Goal: Task Accomplishment & Management: Complete application form

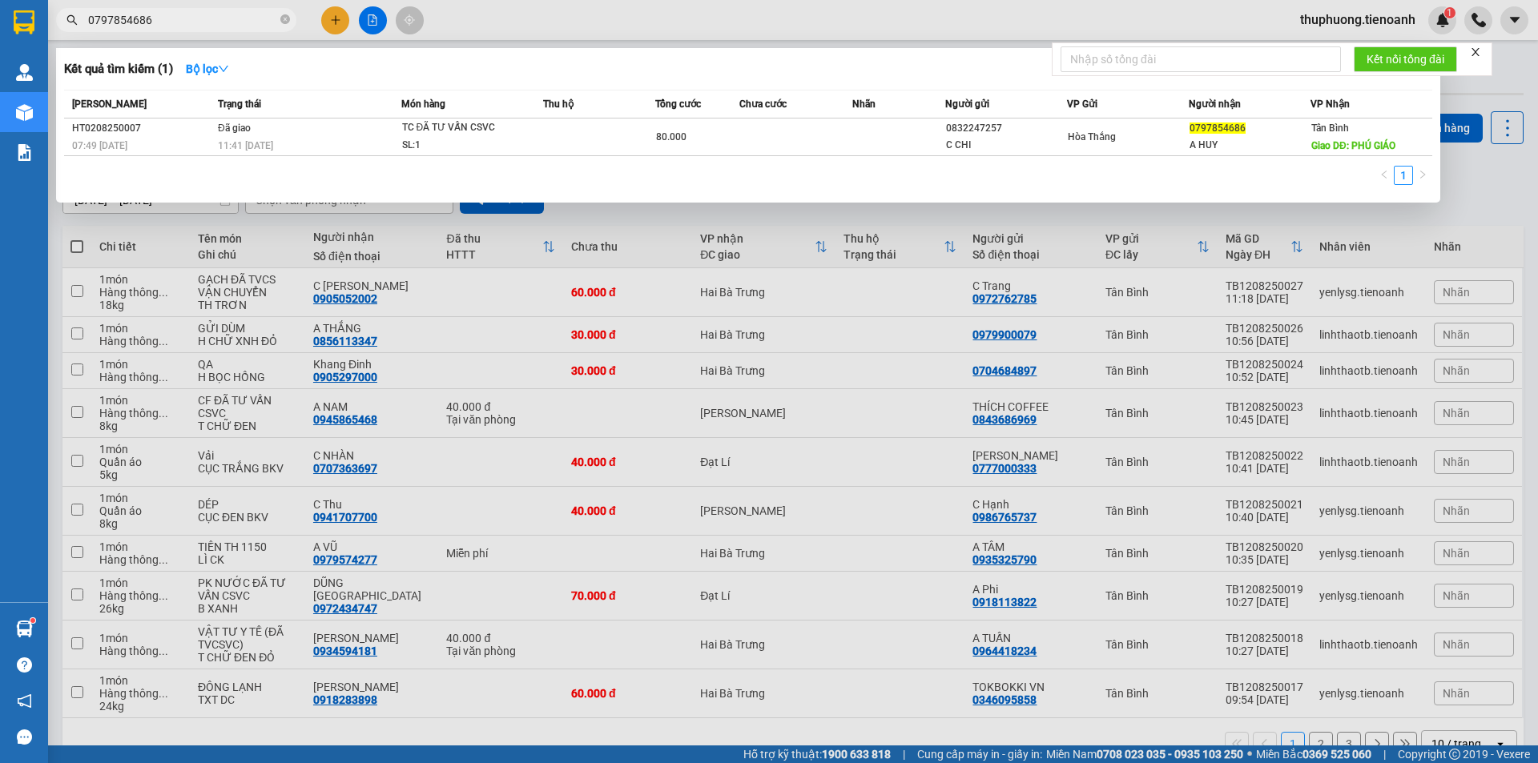
click at [163, 18] on input "0797854686" at bounding box center [182, 20] width 189 height 18
click at [250, 5] on div at bounding box center [769, 381] width 1538 height 763
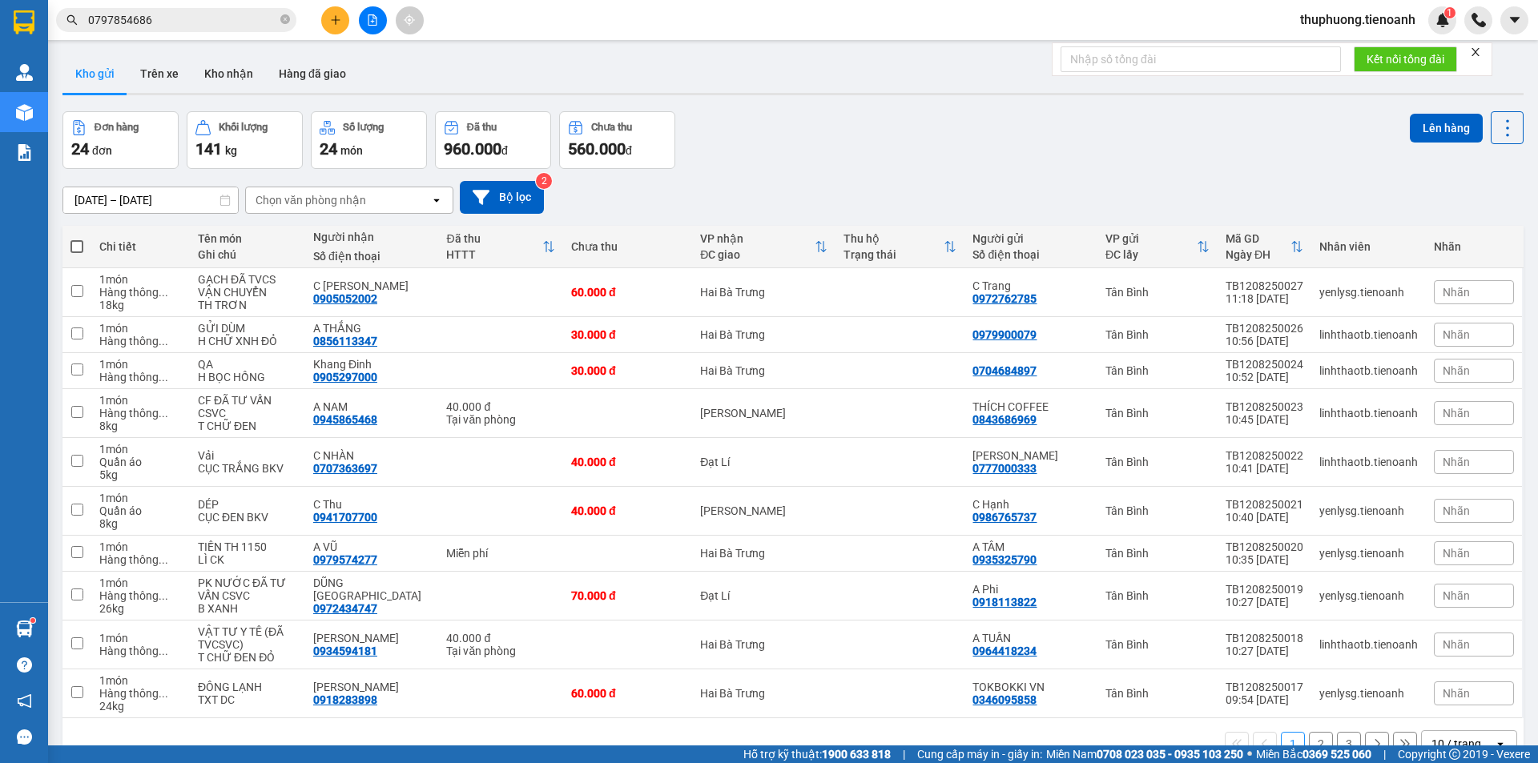
click at [238, 19] on input "0797854686" at bounding box center [182, 20] width 189 height 18
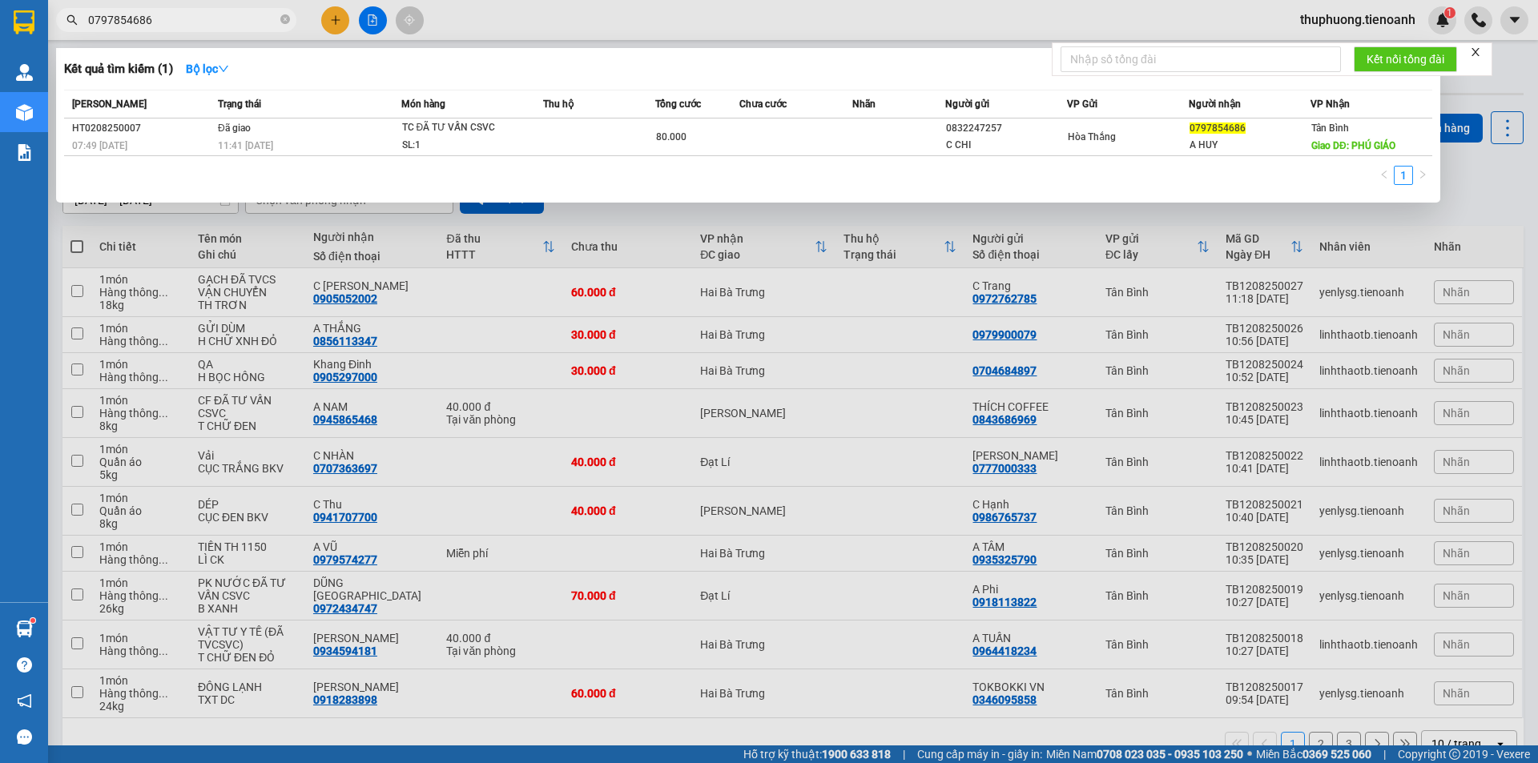
click at [238, 19] on input "0797854686" at bounding box center [182, 20] width 189 height 18
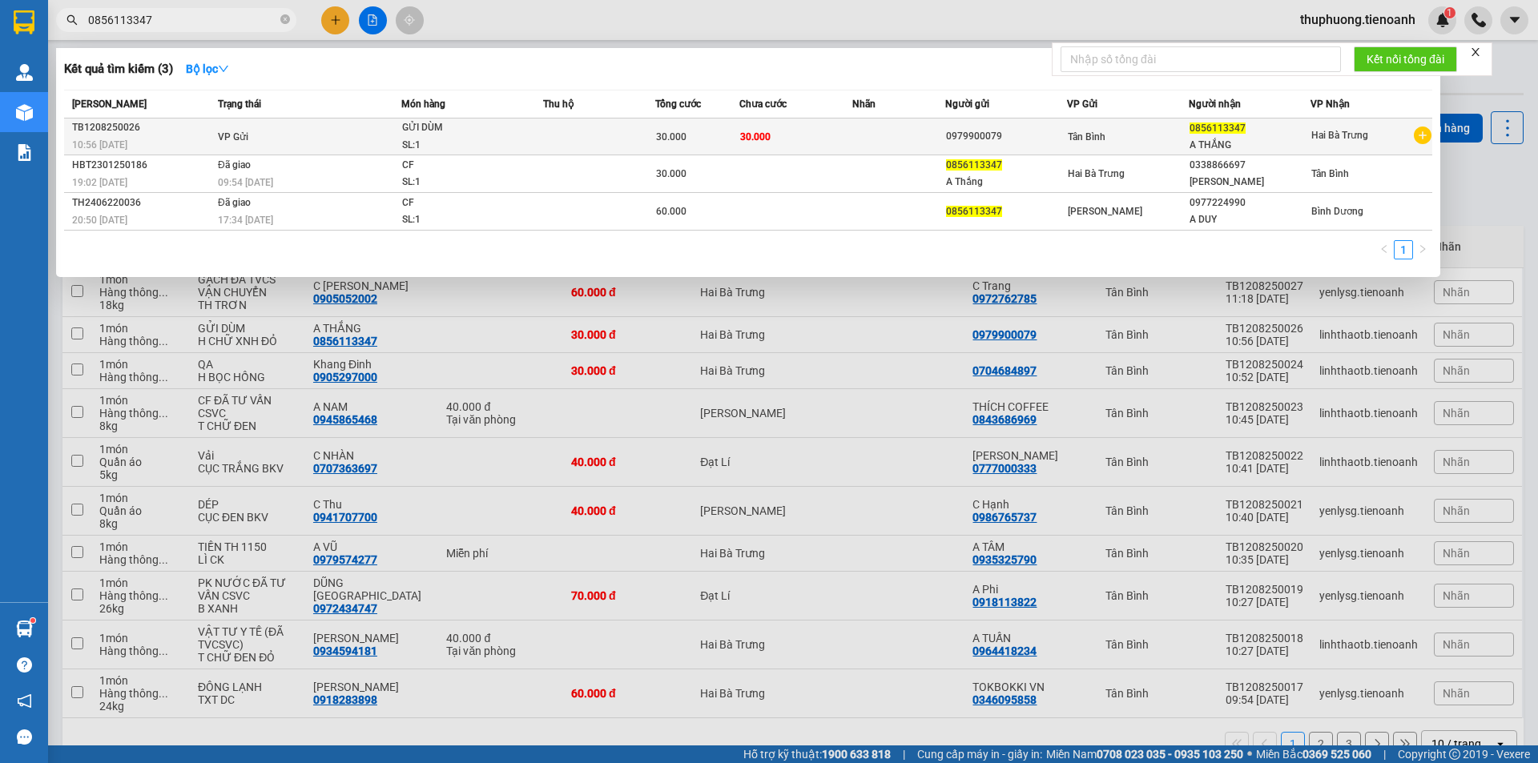
type input "0856113347"
click at [563, 148] on td at bounding box center [599, 137] width 112 height 37
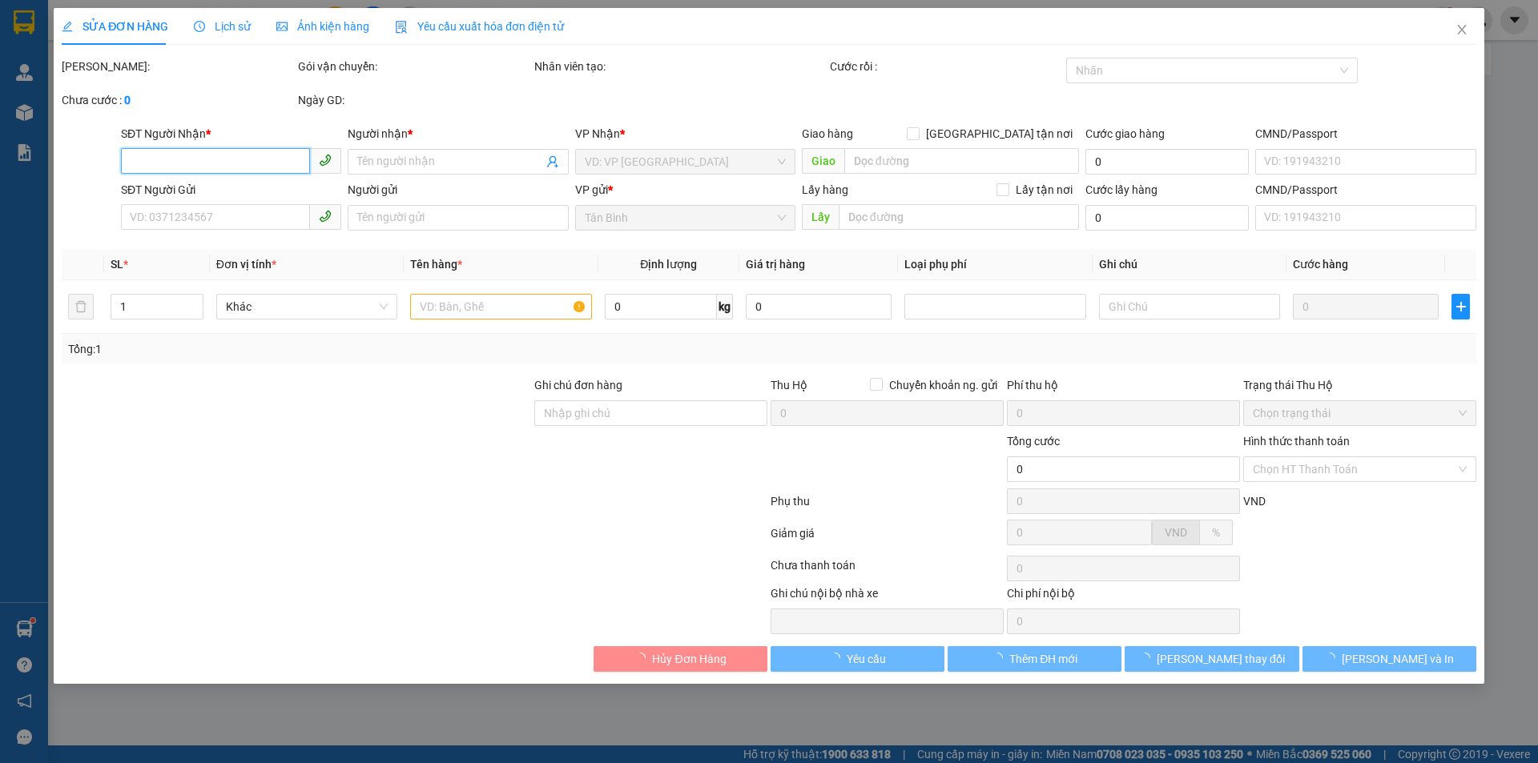
type input "0856113347"
type input "A THẮNG"
type input "0979900079"
type input "30.000"
